Goal: Check status: Check status

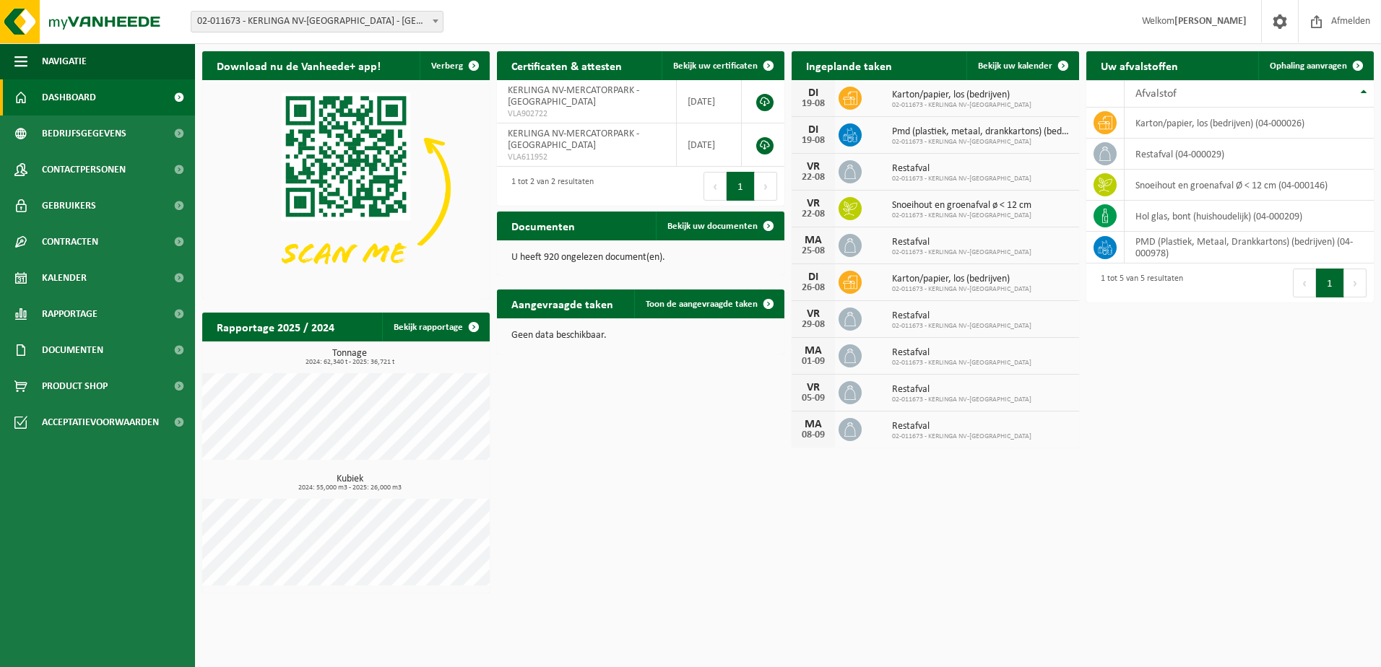
click at [273, 12] on span "02-011673 - KERLINGA NV-[GEOGRAPHIC_DATA] - [GEOGRAPHIC_DATA]" at bounding box center [316, 22] width 251 height 20
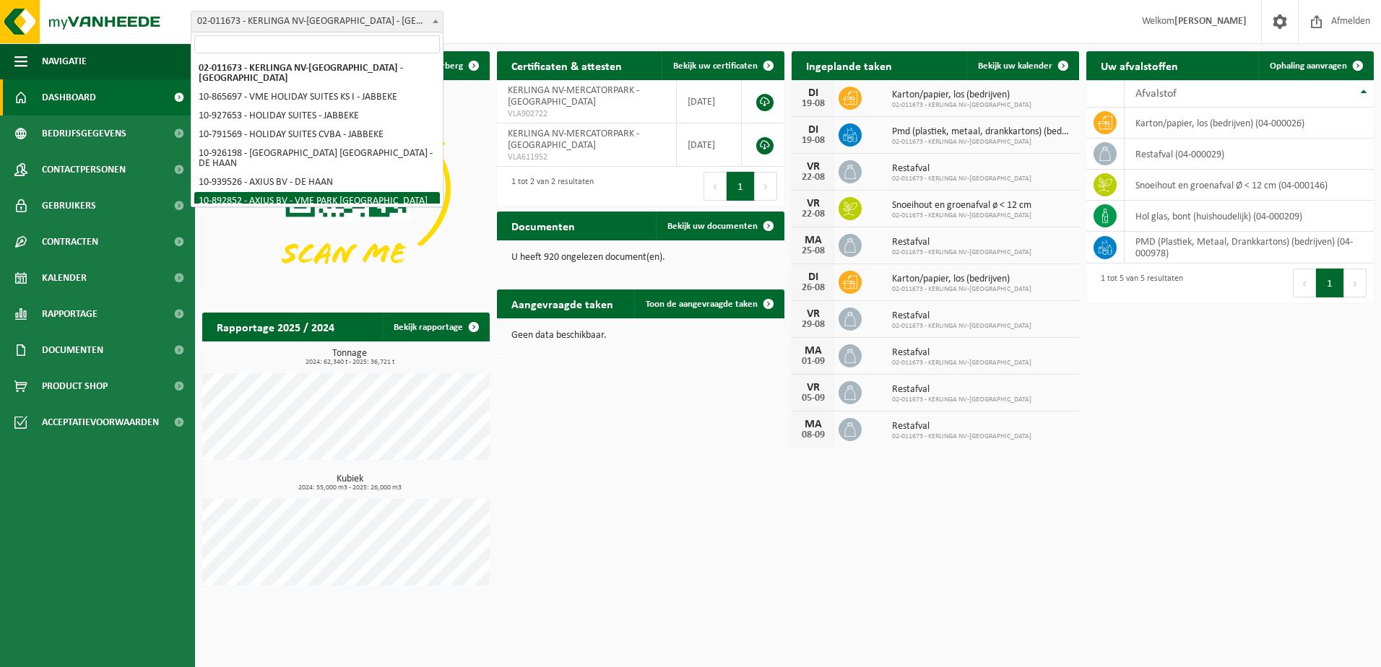
select select "118001"
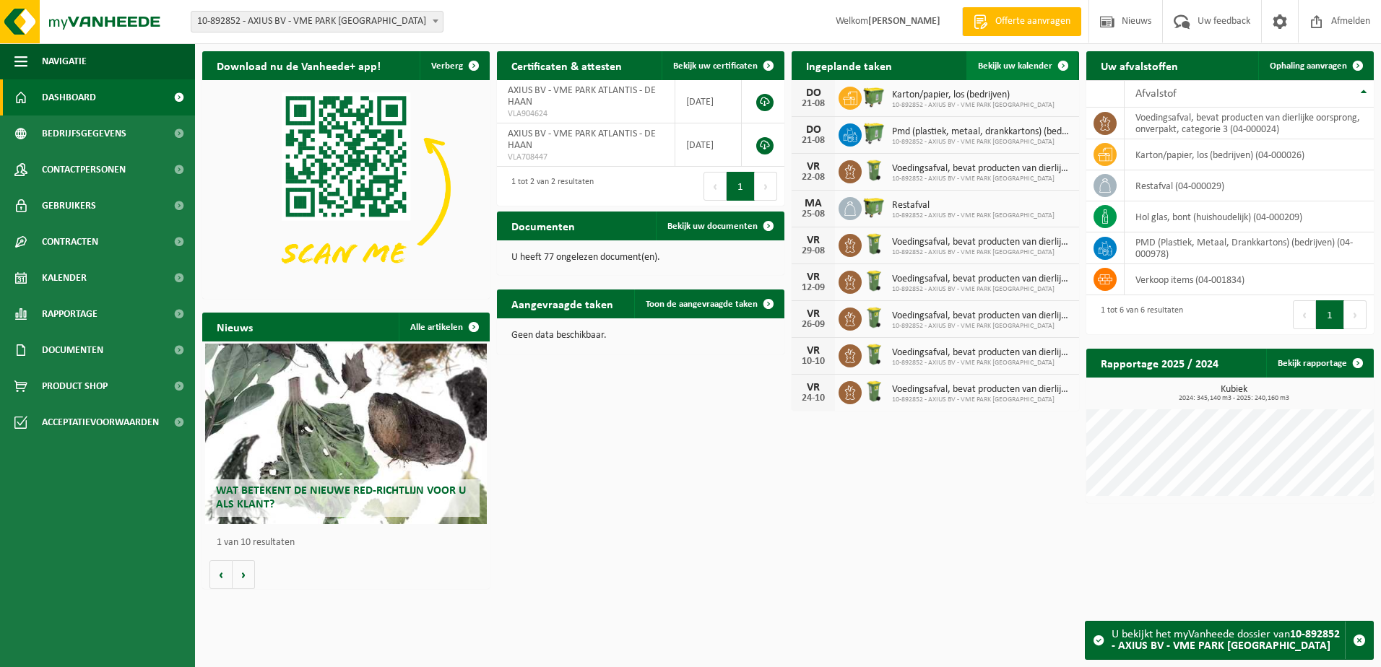
click at [1041, 66] on span "Bekijk uw kalender" at bounding box center [1015, 65] width 74 height 9
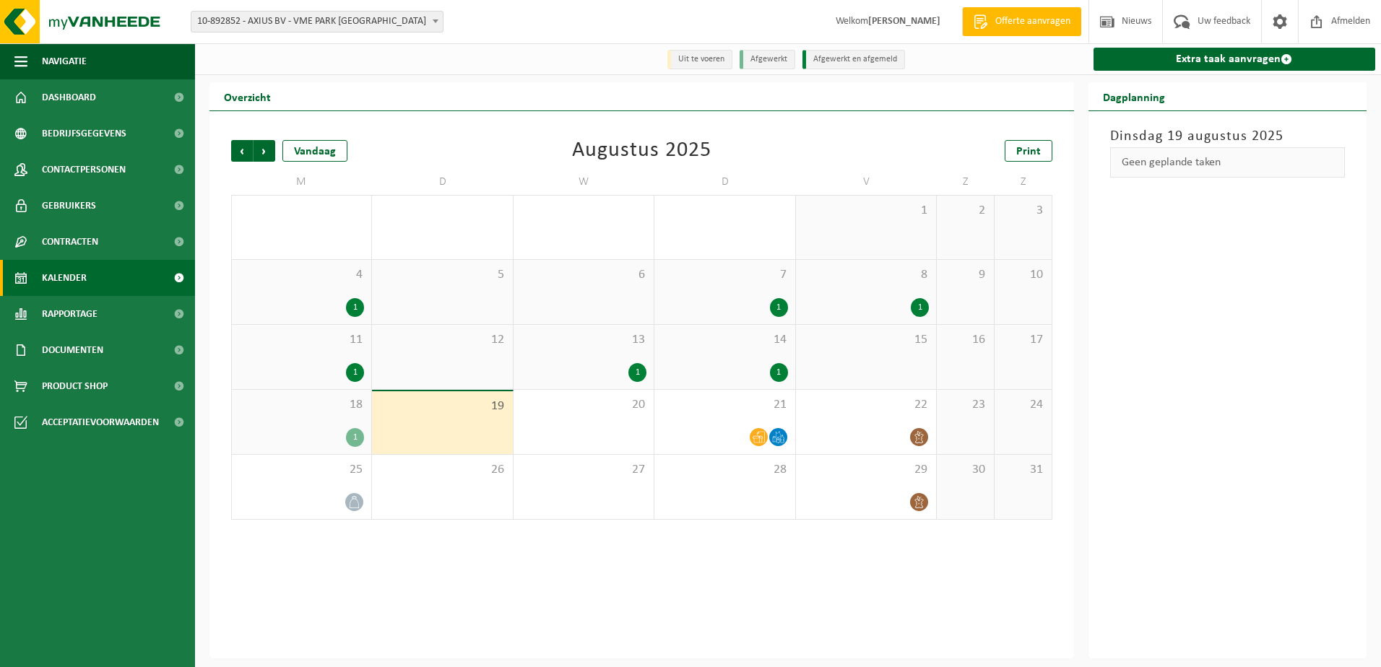
click at [881, 289] on div "8 1" at bounding box center [866, 292] width 140 height 64
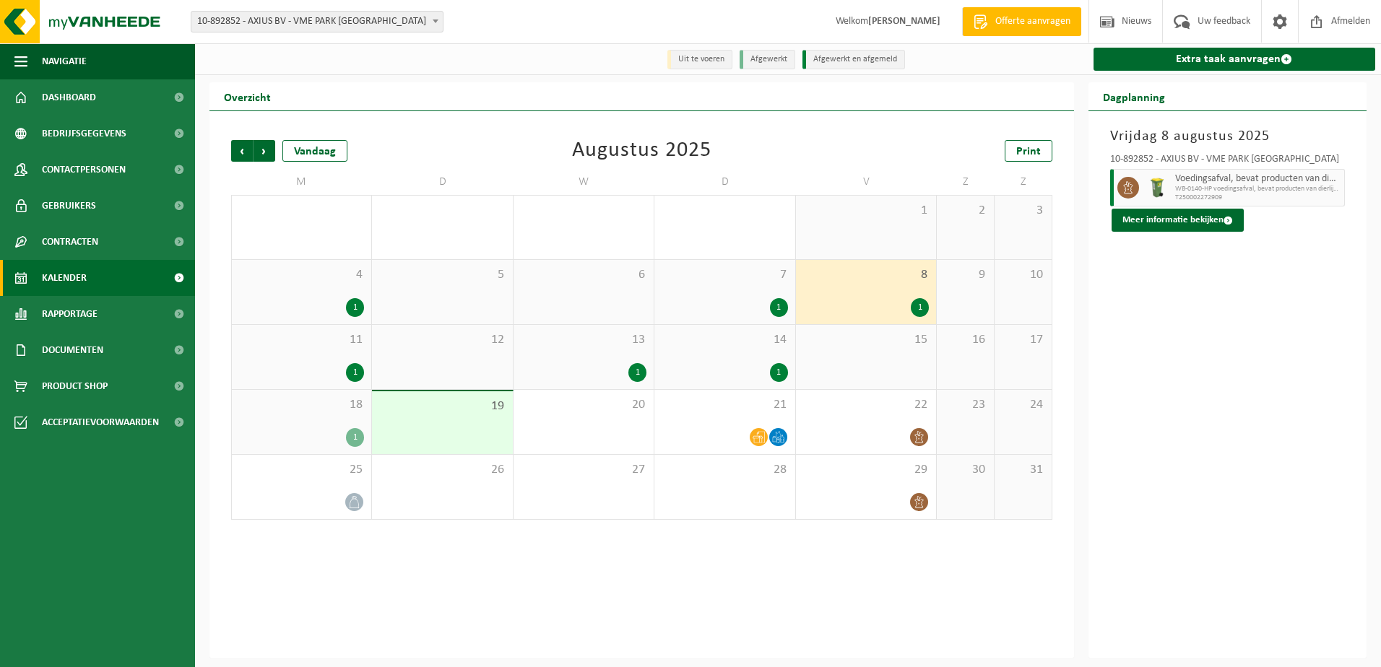
click at [345, 354] on div "11 1" at bounding box center [301, 357] width 139 height 64
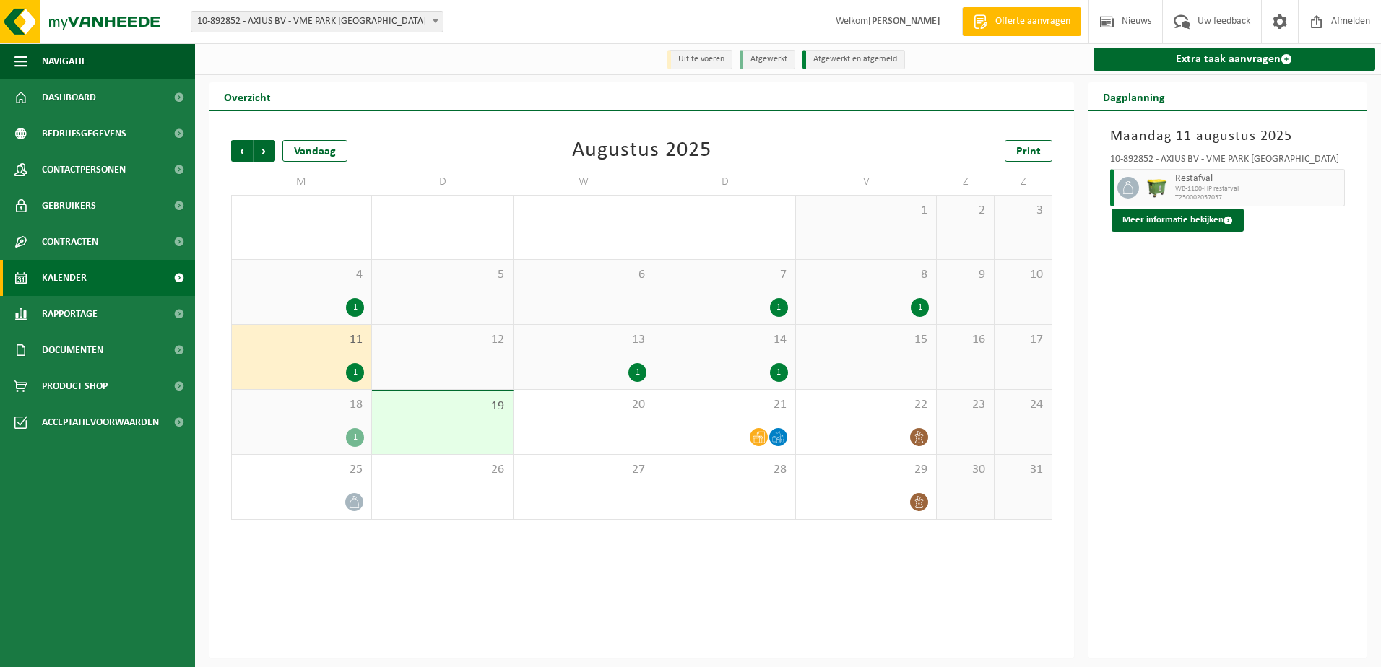
click at [632, 345] on span "13" at bounding box center [584, 340] width 126 height 16
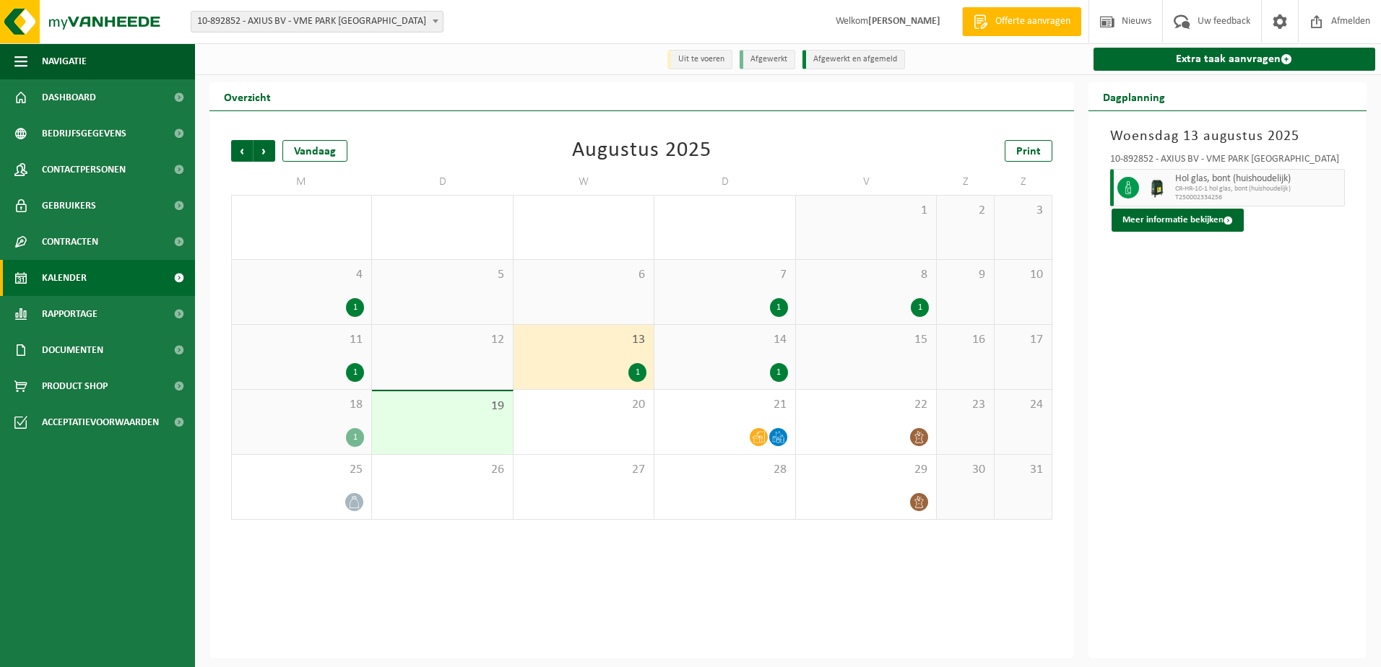
click at [688, 359] on div "14 1" at bounding box center [724, 357] width 140 height 64
